Goal: Check status: Check status

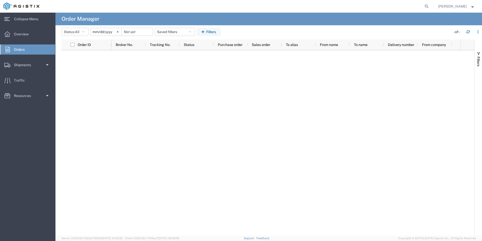
click at [32, 52] on link "Orders" at bounding box center [27, 49] width 55 height 10
click at [27, 66] on span "Shipments" at bounding box center [24, 65] width 21 height 10
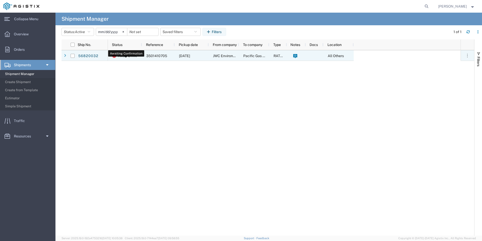
click at [130, 55] on span "Await Cfrm." at bounding box center [127, 55] width 19 height 11
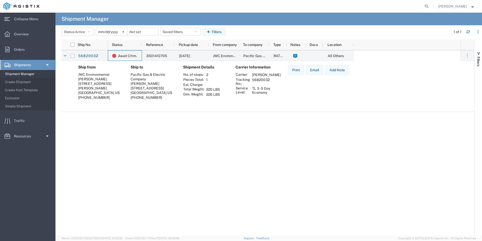
click at [265, 91] on td "TL 3 - 5 Day Economy" at bounding box center [267, 90] width 32 height 9
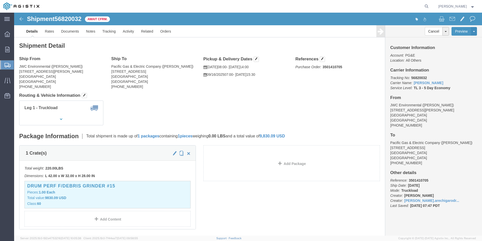
drag, startPoint x: 78, startPoint y: 8, endPoint x: 26, endPoint y: 6, distance: 52.8
click span "Await Cfrm."
click h1 "Shipment 56820032"
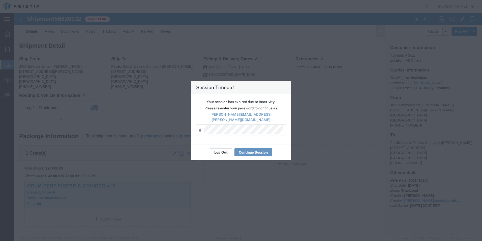
click at [221, 148] on button "Log Out" at bounding box center [221, 152] width 22 height 8
